Goal: Transaction & Acquisition: Purchase product/service

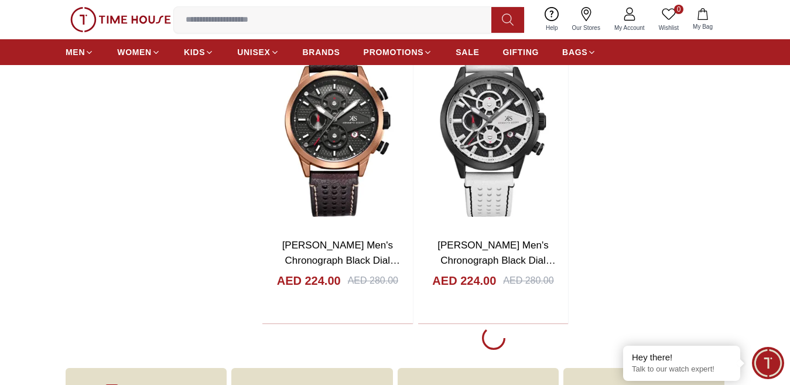
scroll to position [2340, 0]
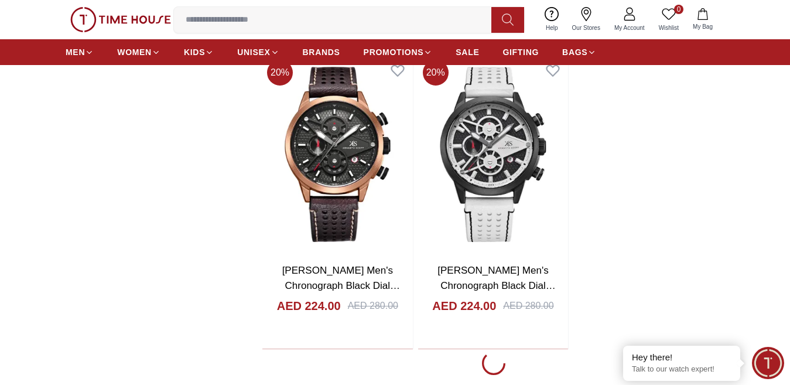
scroll to position [2315, 0]
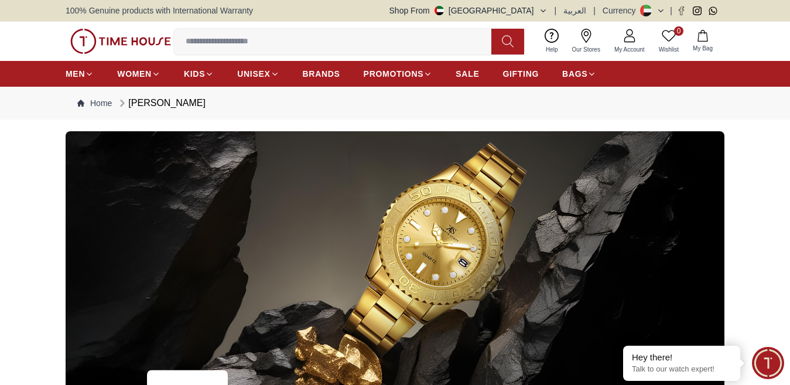
click at [586, 46] on span "Our Stores" at bounding box center [585, 49] width 37 height 9
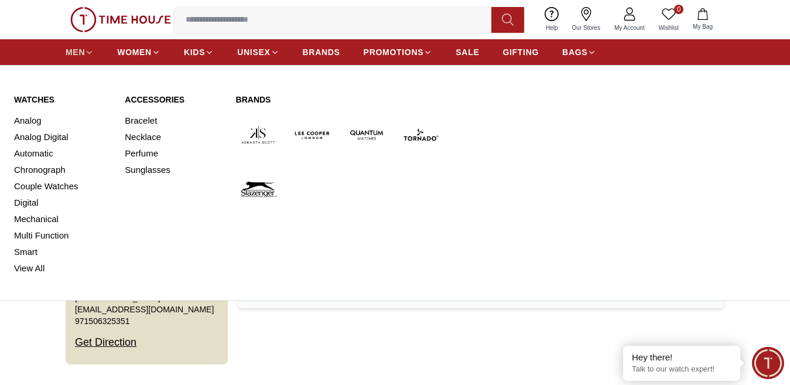
click at [85, 57] on icon at bounding box center [89, 52] width 9 height 9
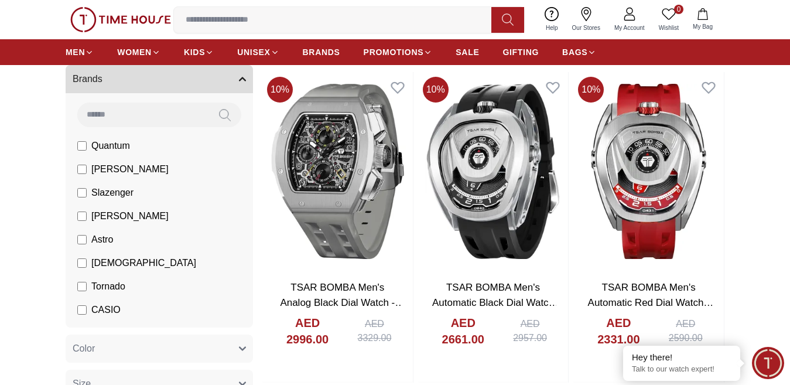
scroll to position [97, 0]
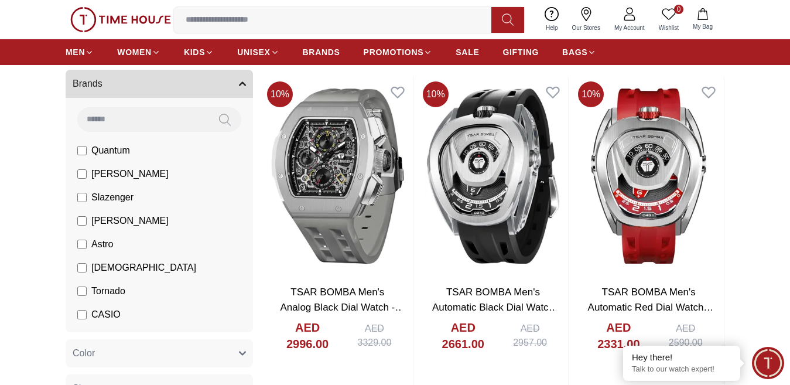
click at [120, 228] on span "[PERSON_NAME]" at bounding box center [129, 221] width 77 height 14
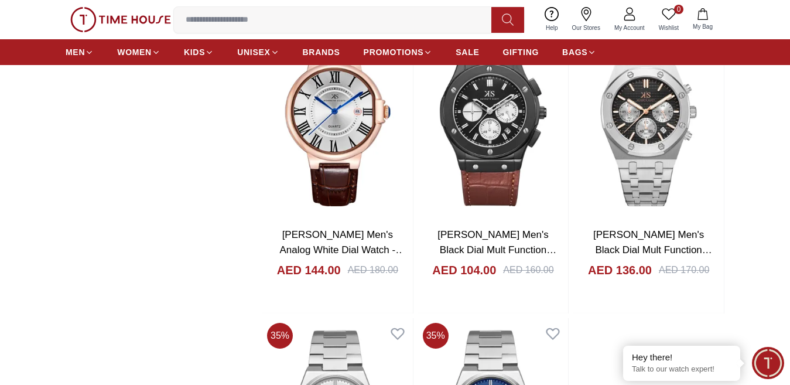
scroll to position [1630, 0]
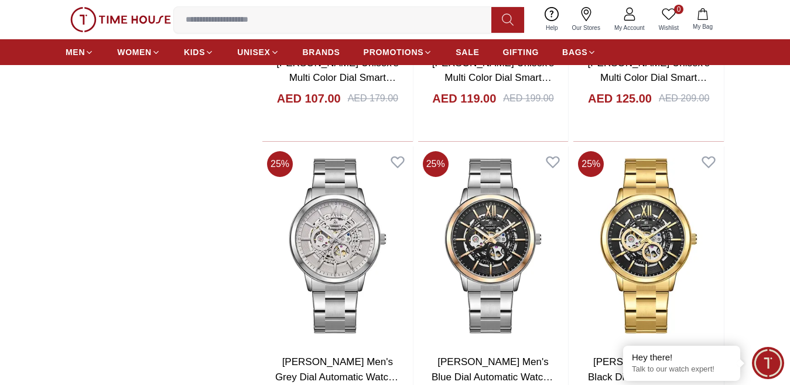
scroll to position [1896, 0]
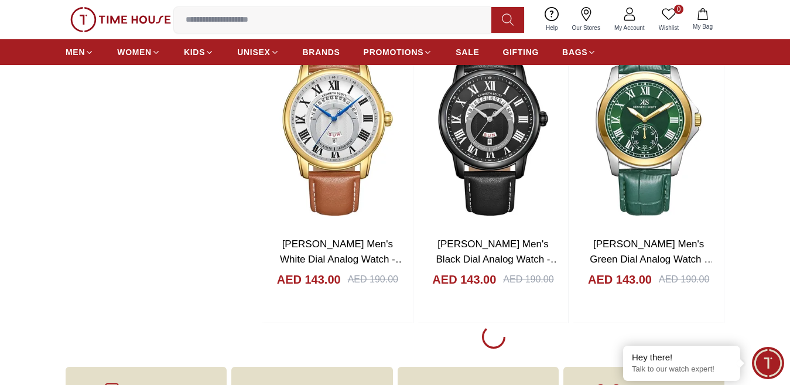
scroll to position [4501, 0]
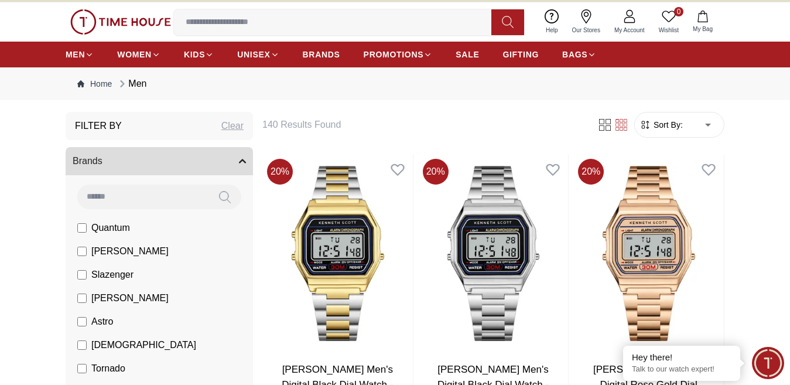
scroll to position [5, 0]
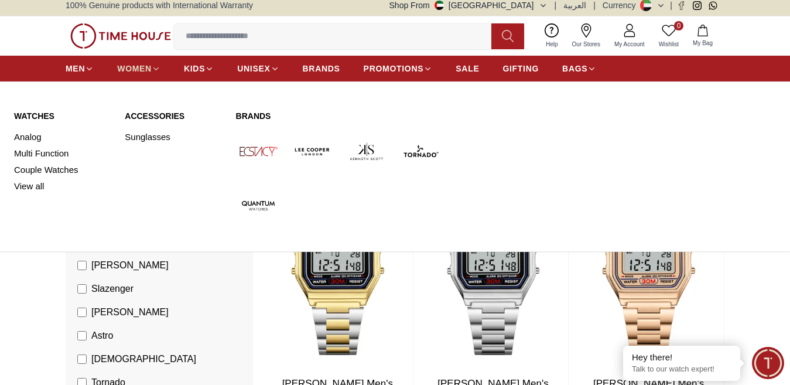
click at [154, 73] on icon at bounding box center [156, 68] width 9 height 9
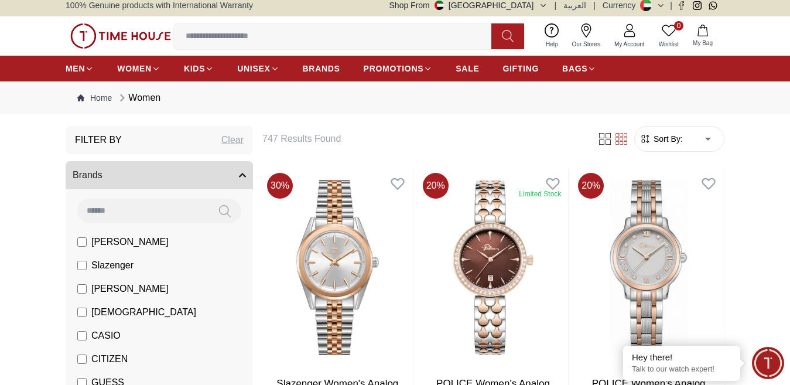
click at [142, 296] on span "[PERSON_NAME]" at bounding box center [129, 289] width 77 height 14
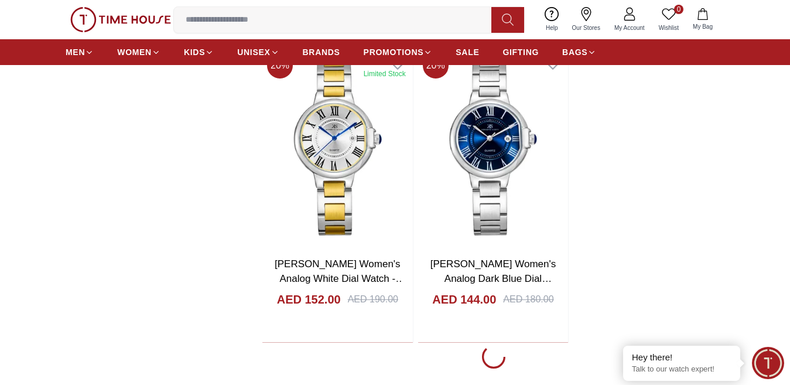
scroll to position [1957, 0]
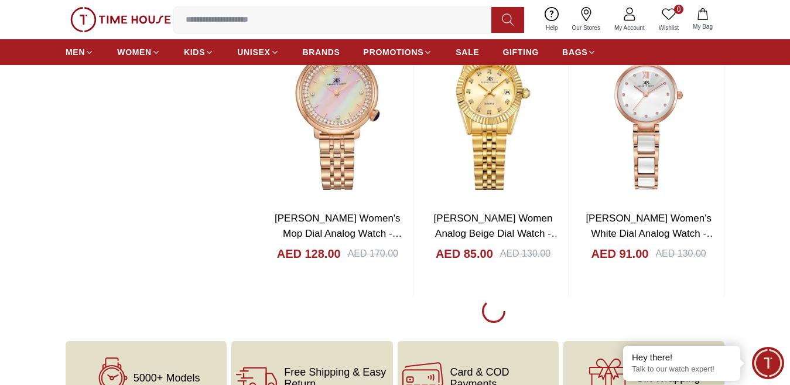
scroll to position [5782, 0]
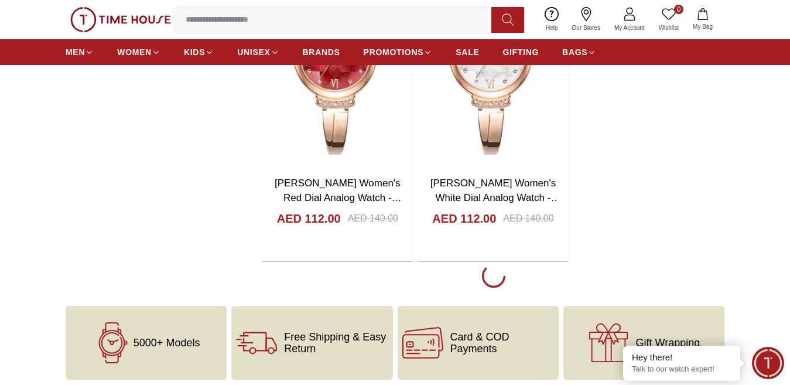
scroll to position [8028, 0]
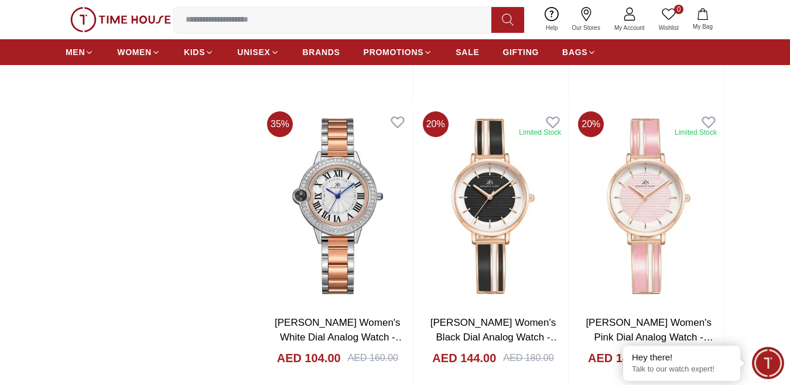
scroll to position [8764, 0]
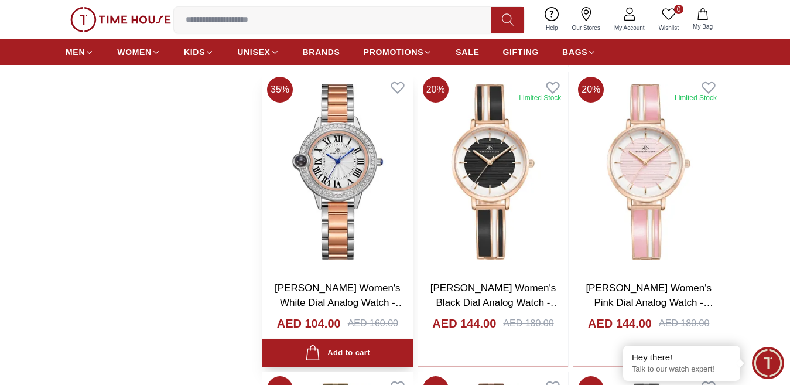
click at [346, 308] on link "[PERSON_NAME] Women's White Dial Analog Watch - K22530-KBKW" at bounding box center [340, 302] width 131 height 41
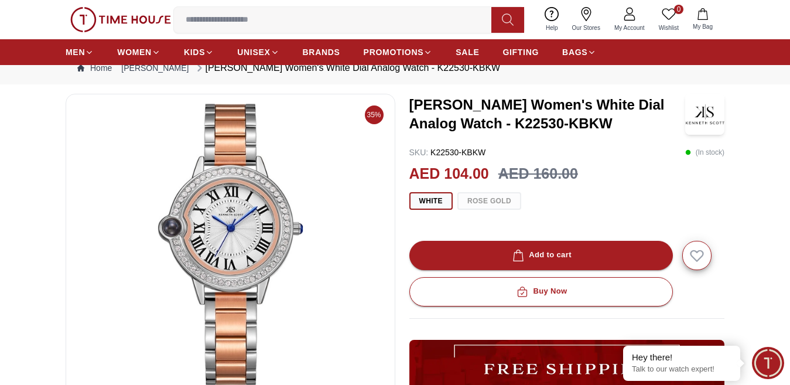
scroll to position [74, 0]
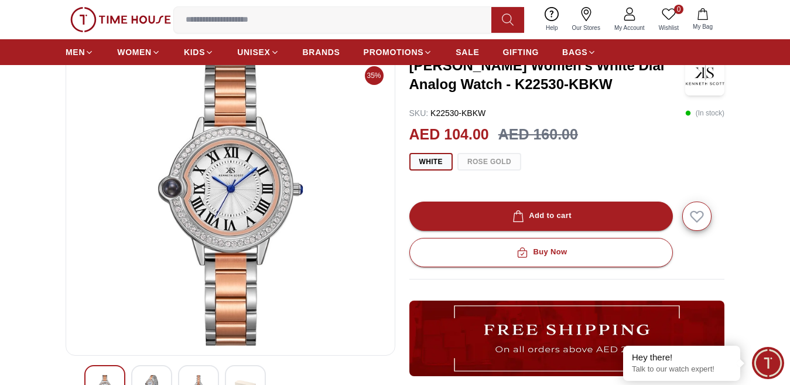
click at [243, 235] on img at bounding box center [231, 204] width 310 height 281
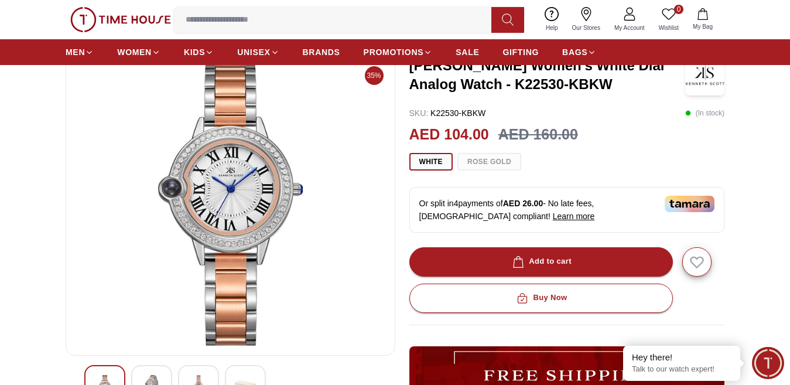
click at [239, 218] on img at bounding box center [231, 204] width 310 height 281
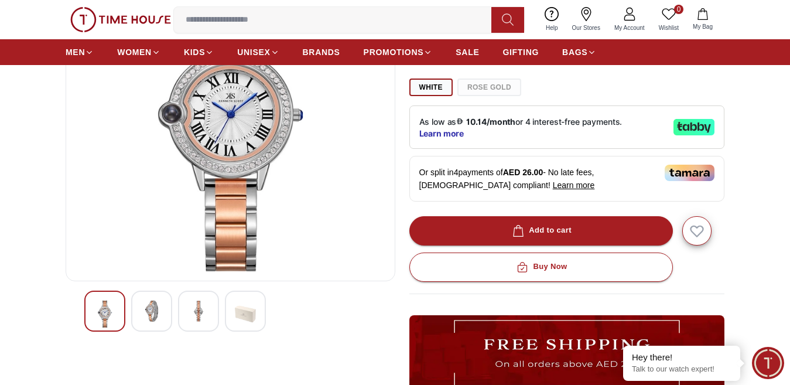
scroll to position [168, 0]
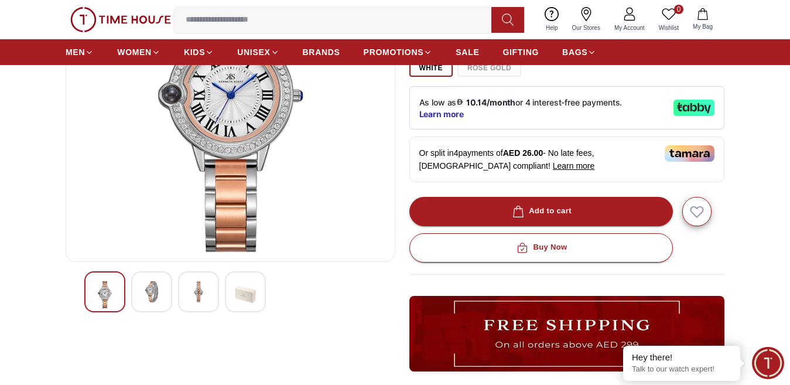
click at [248, 306] on img at bounding box center [245, 294] width 21 height 27
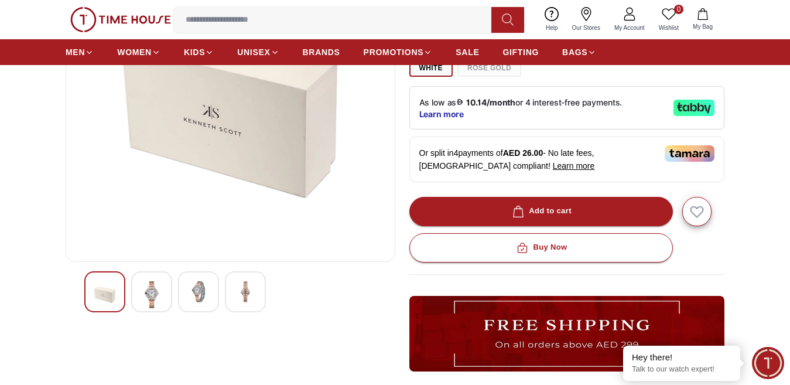
click at [215, 312] on div at bounding box center [198, 291] width 41 height 41
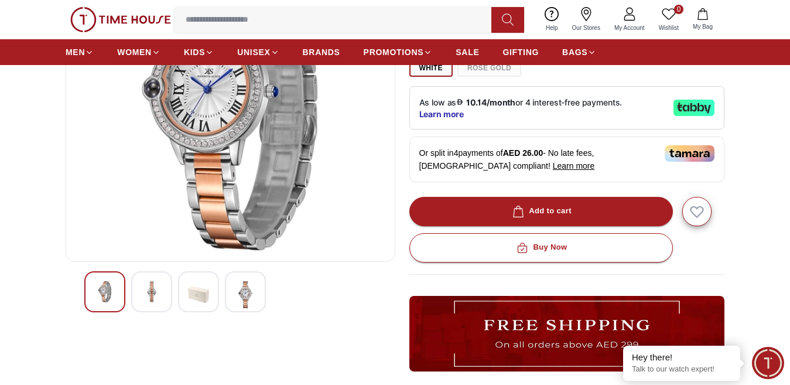
click at [175, 312] on div at bounding box center [230, 291] width 292 height 41
click at [160, 302] on img at bounding box center [151, 291] width 21 height 21
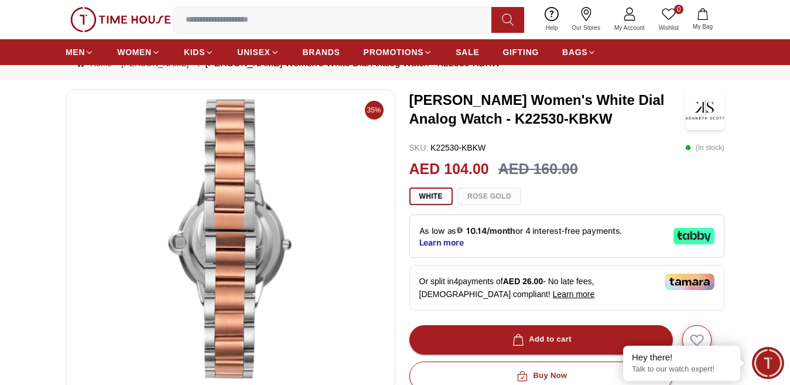
scroll to position [0, 0]
